Goal: Ask a question

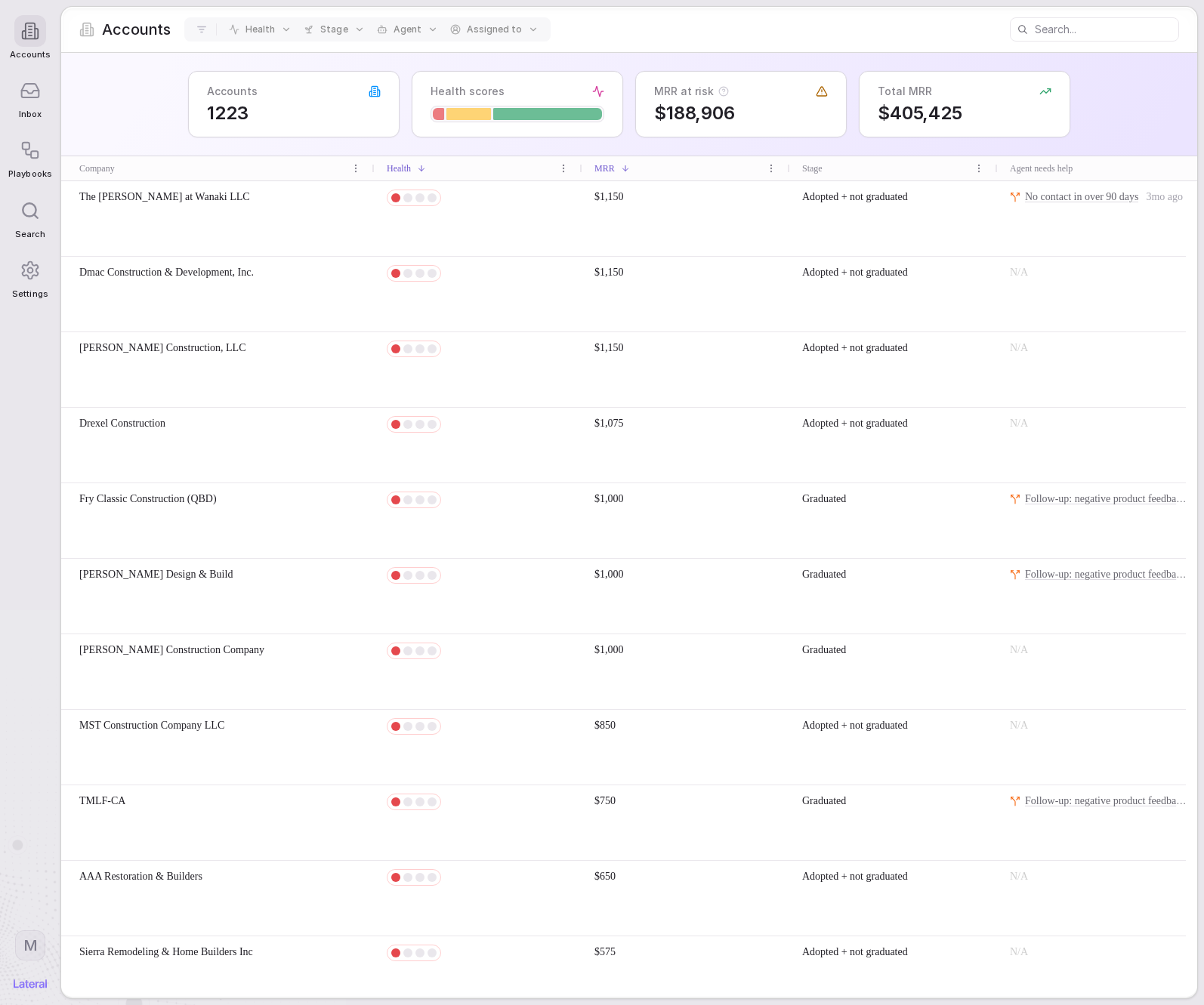
click at [37, 97] on icon at bounding box center [30, 91] width 18 height 14
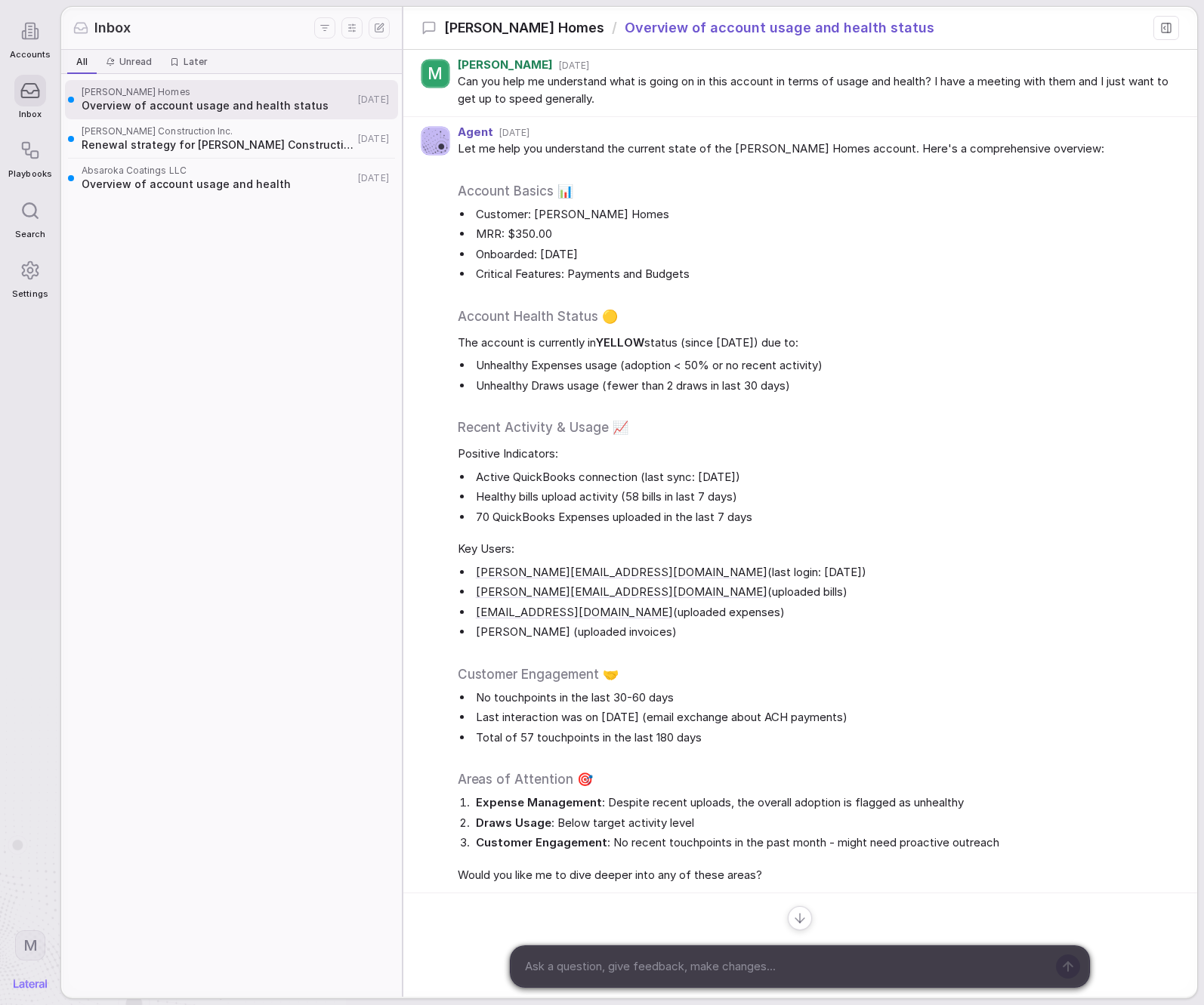
click at [720, 971] on textarea at bounding box center [782, 966] width 527 height 22
type textarea "What about userse other than [PERSON_NAME]? when have they logged in?"
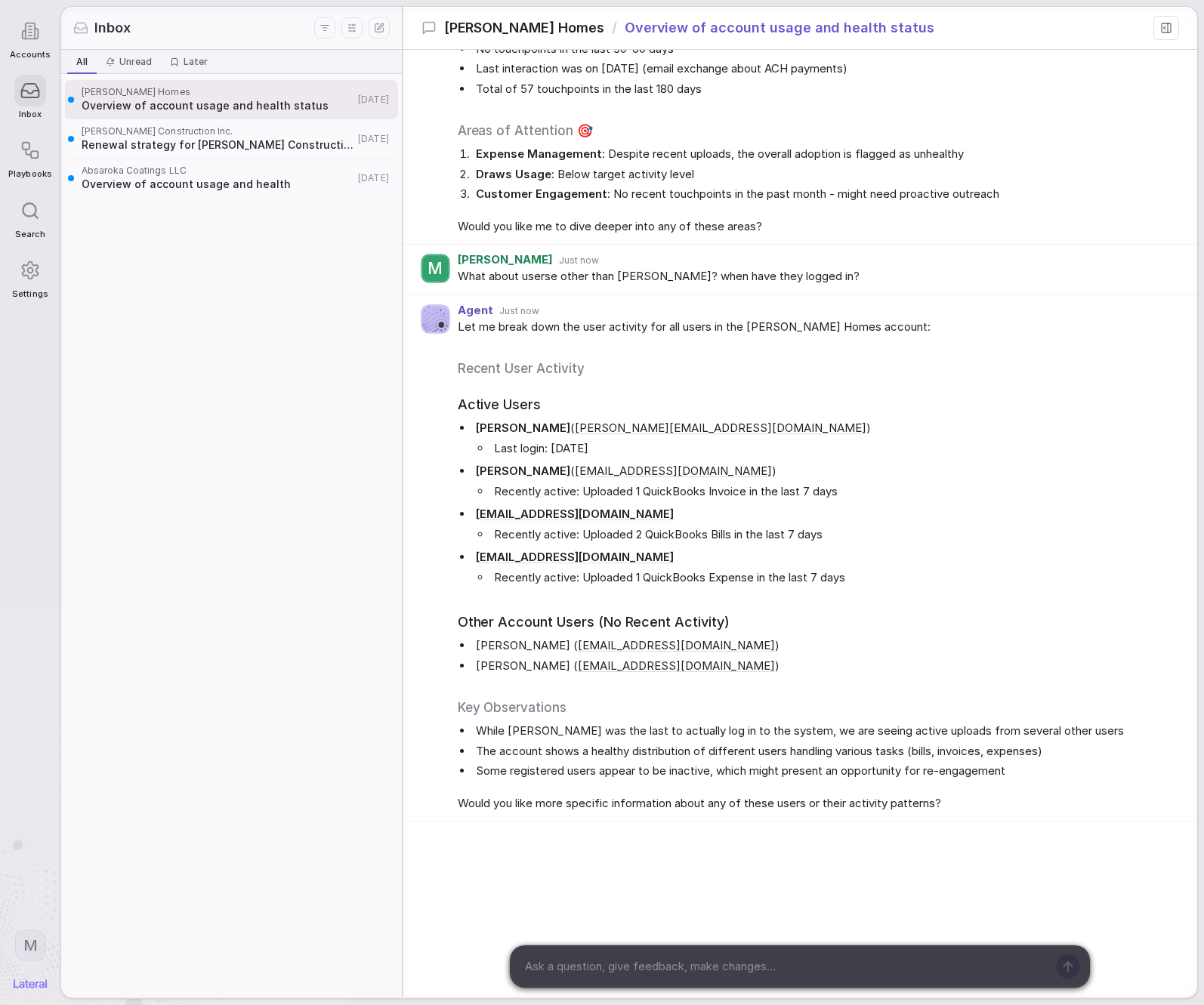
scroll to position [653, 0]
type textarea "What about their last logins?"
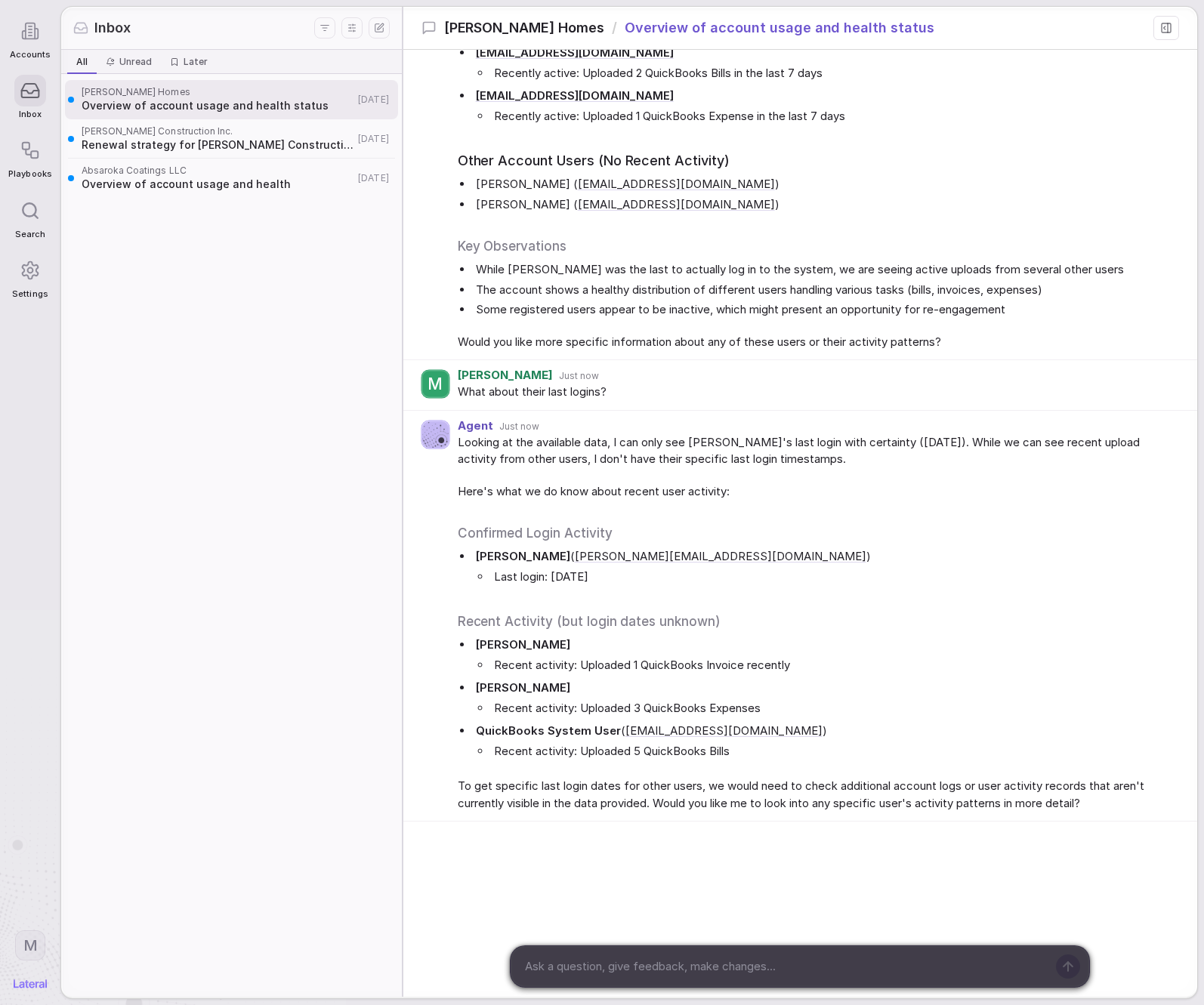
scroll to position [1109, 0]
drag, startPoint x: 1173, startPoint y: 21, endPoint x: 1167, endPoint y: 10, distance: 12.5
click at [1173, 21] on button at bounding box center [1166, 27] width 25 height 24
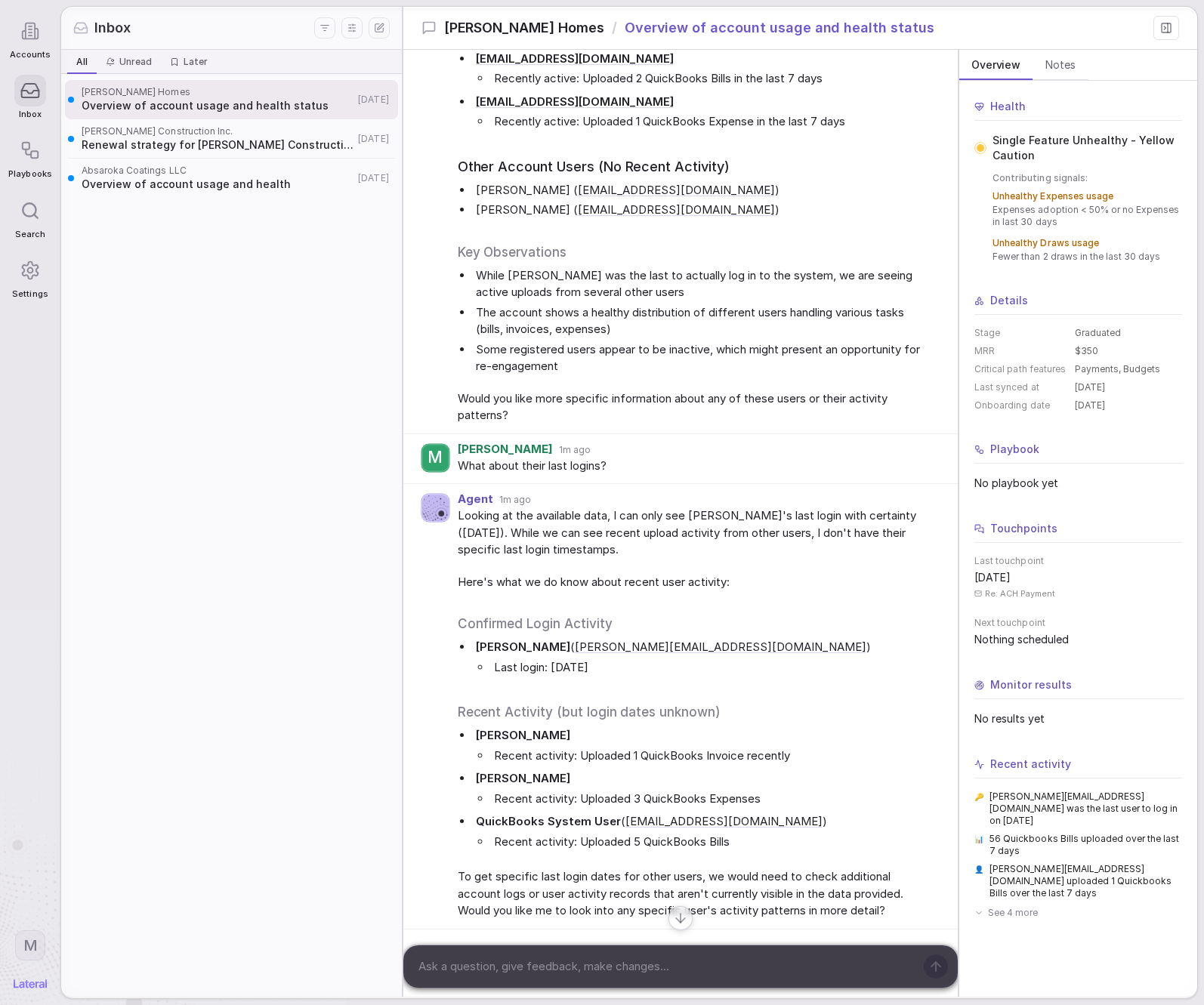
scroll to position [1150, 0]
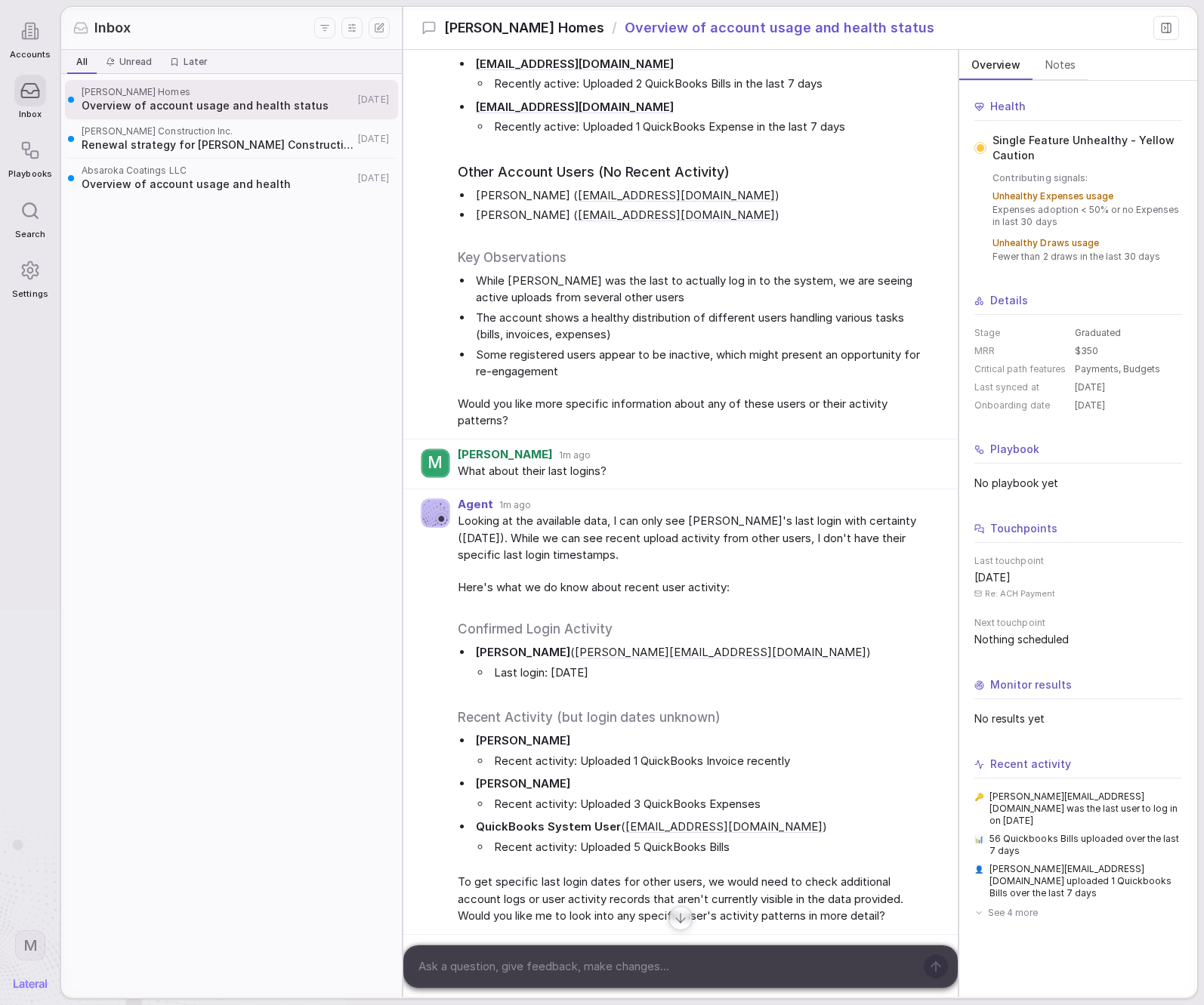
click at [143, 104] on span "Overview of account usage and health status" at bounding box center [217, 106] width 272 height 16
click at [39, 19] on div at bounding box center [30, 31] width 32 height 32
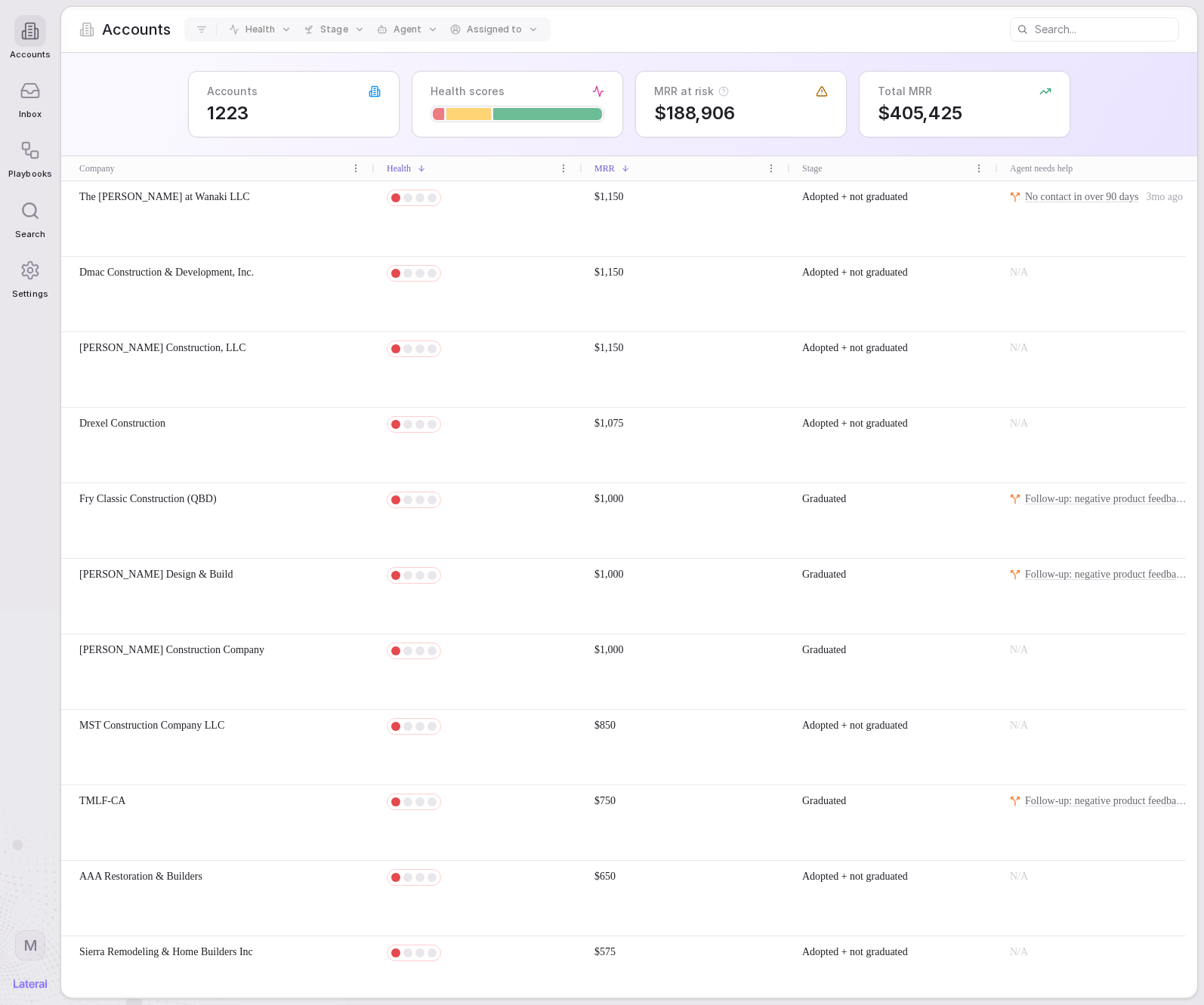
click at [1092, 36] on input at bounding box center [1106, 29] width 143 height 21
click at [25, 950] on html "Accounts Inbox Playbooks Search Settings M Accounts Health Stage Agent Assigned…" at bounding box center [602, 502] width 1204 height 1005
click at [66, 912] on div "Log out" at bounding box center [88, 906] width 148 height 24
